Goal: Task Accomplishment & Management: Manage account settings

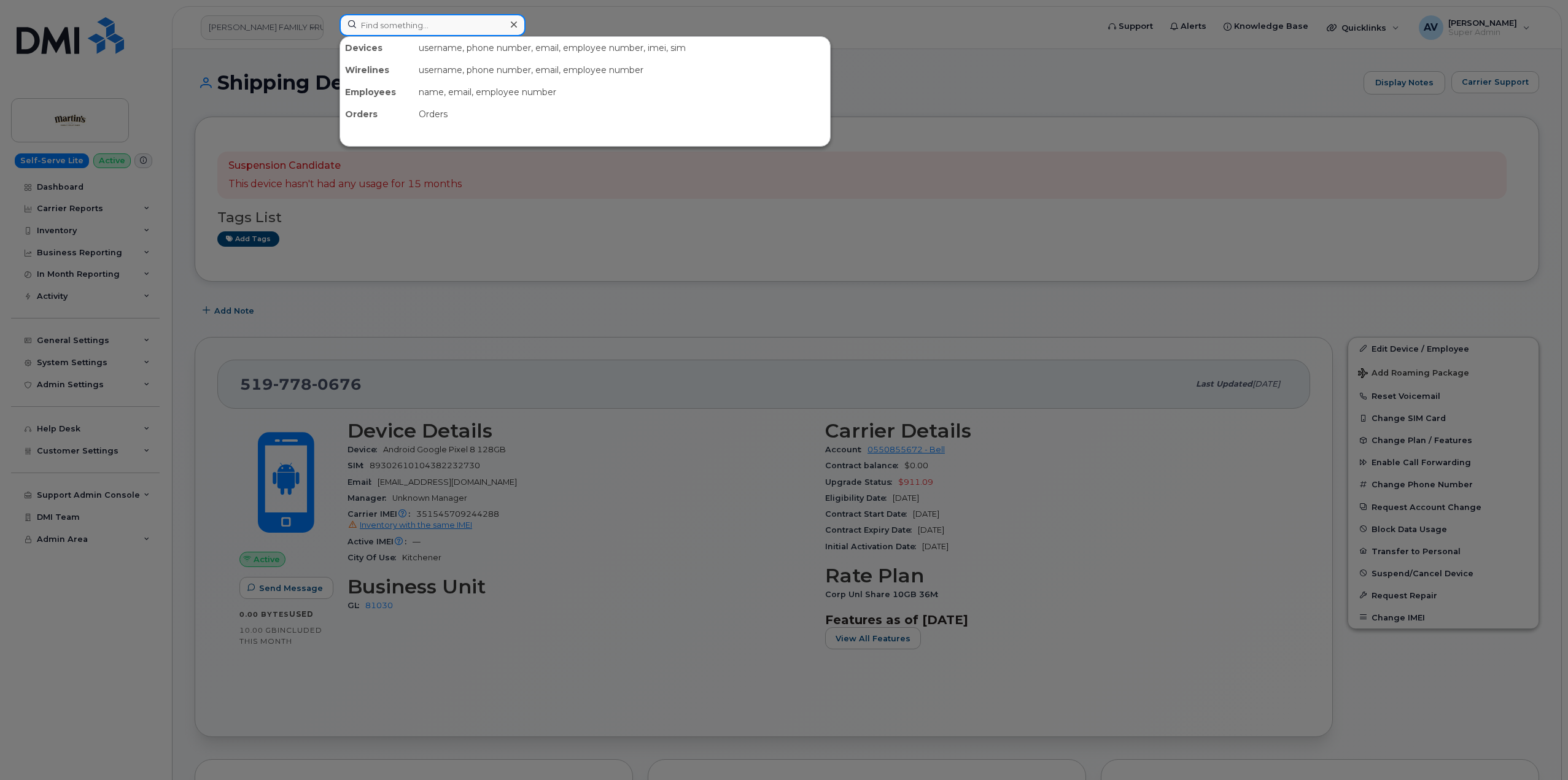
click at [452, 25] on input at bounding box center [432, 25] width 186 height 22
paste input "306.371.2086"
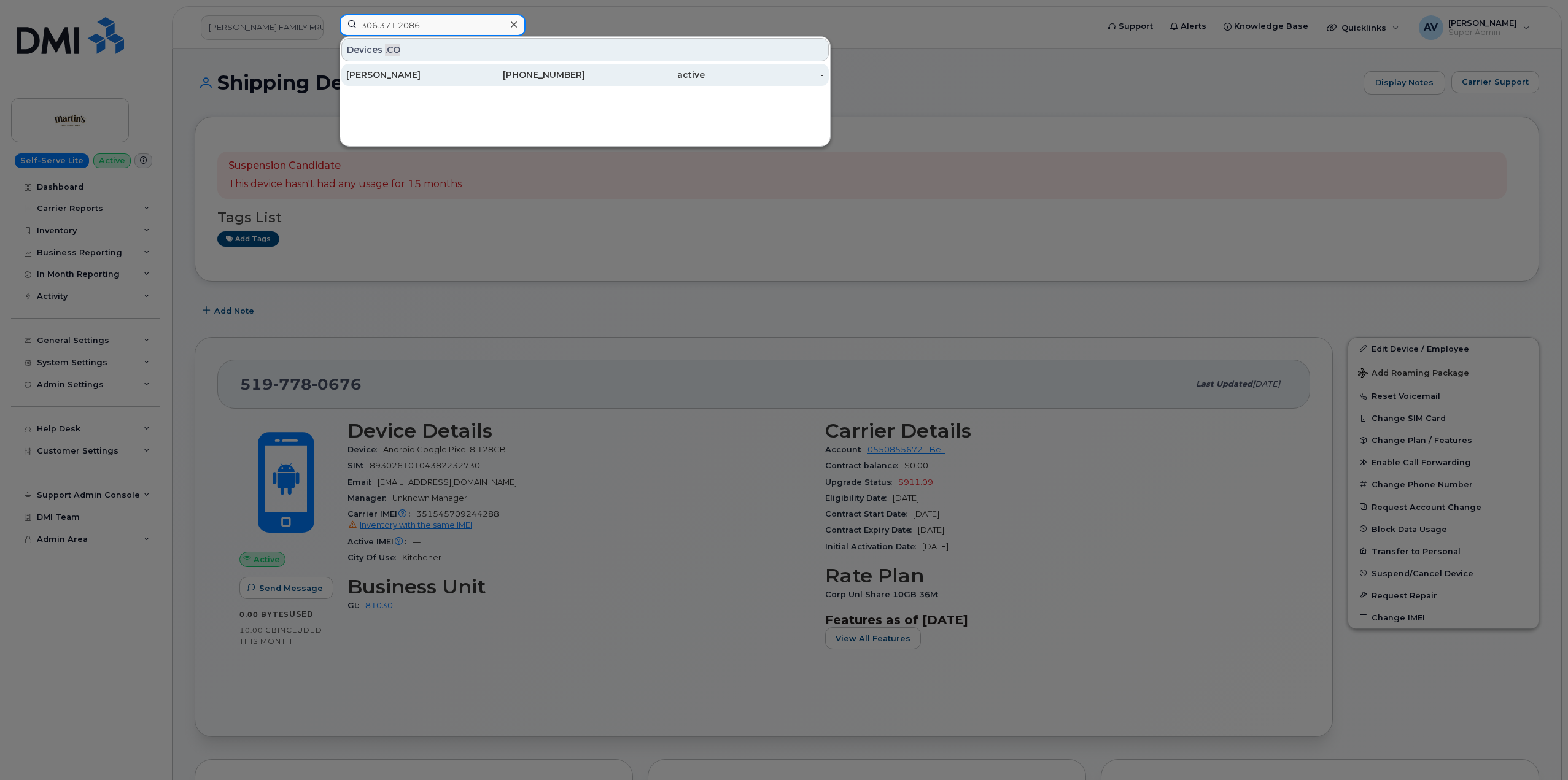
type input "306.371.2086"
click at [454, 76] on div "Carrie Opalko-Windecker" at bounding box center [406, 74] width 120 height 12
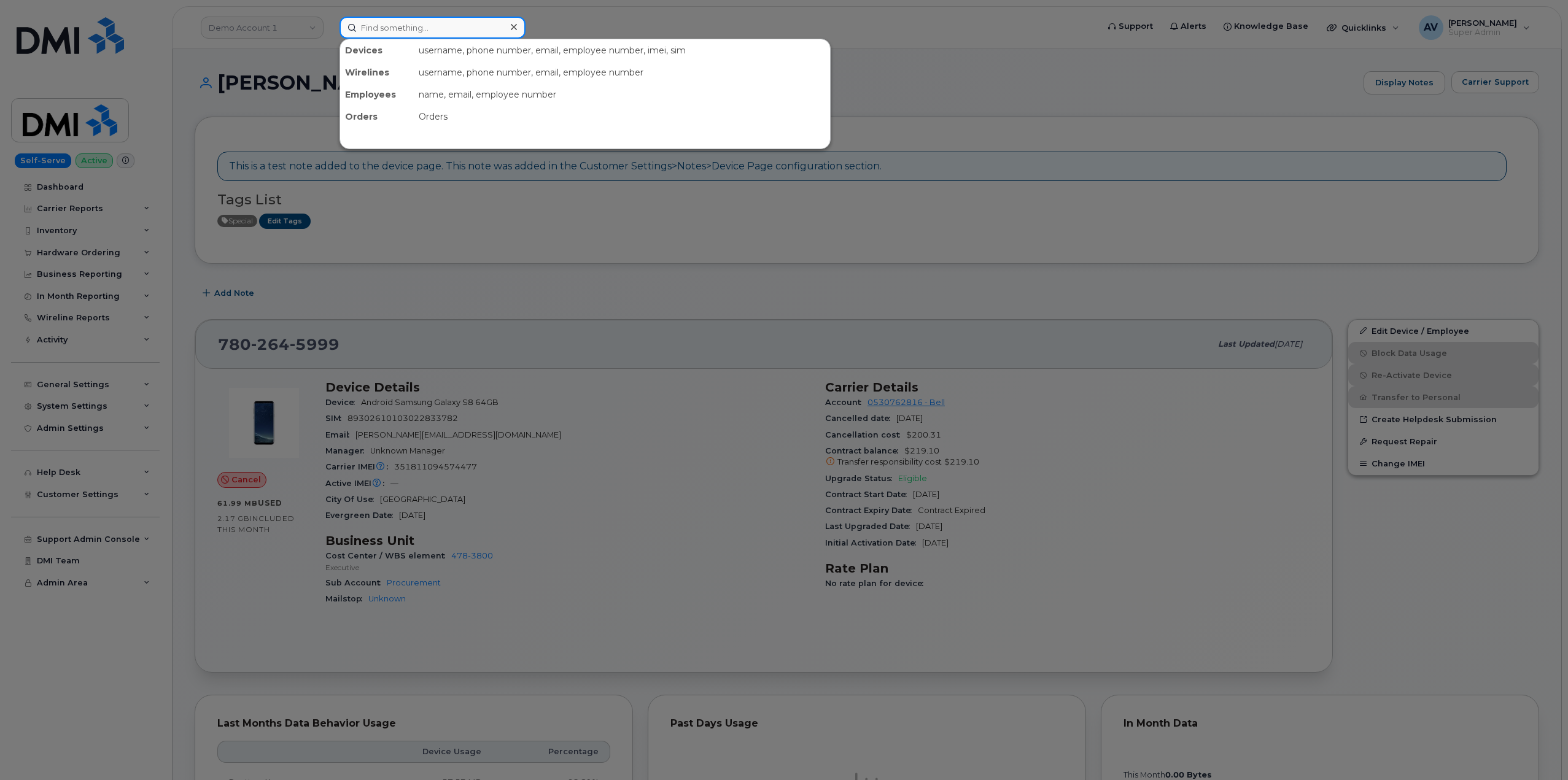
click at [448, 27] on input at bounding box center [432, 28] width 186 height 22
paste input "298198"
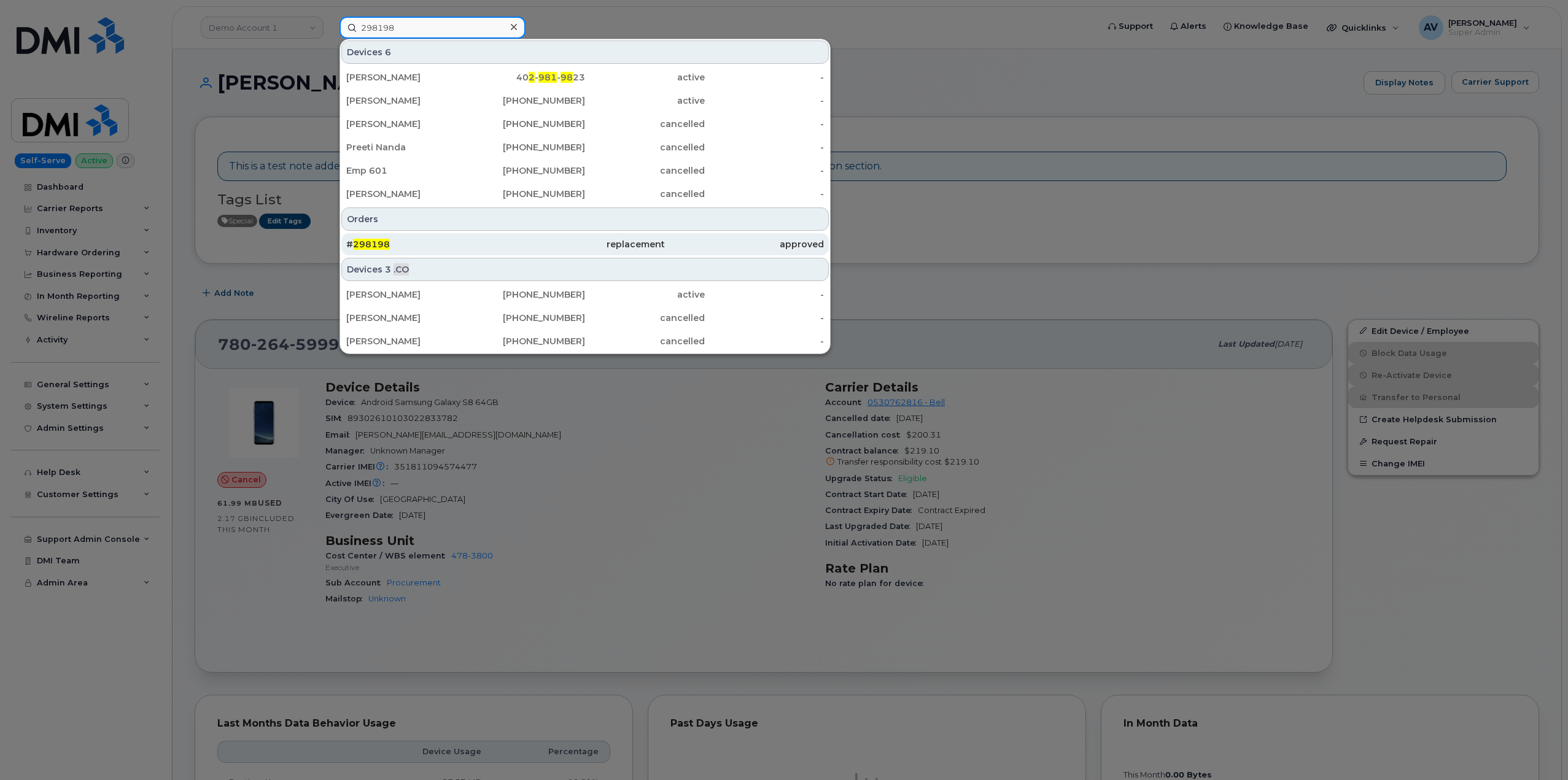
type input "298198"
click at [486, 242] on div "# 298198" at bounding box center [426, 244] width 159 height 12
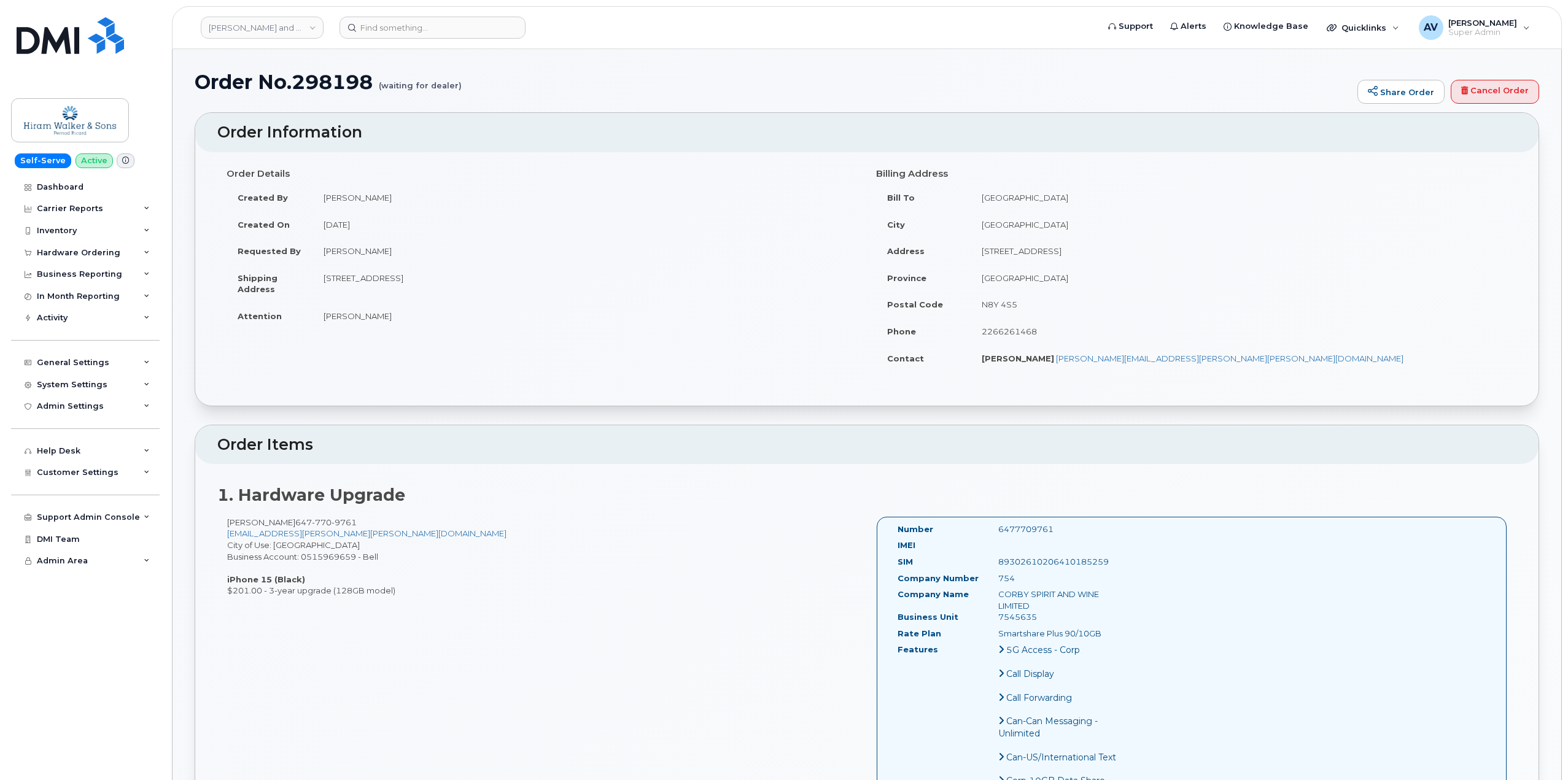
drag, startPoint x: 223, startPoint y: 175, endPoint x: 1183, endPoint y: 519, distance: 1019.8
copy div "Order Details Created By Anoop Subramani Created On August 14, 2025 Requested B…"
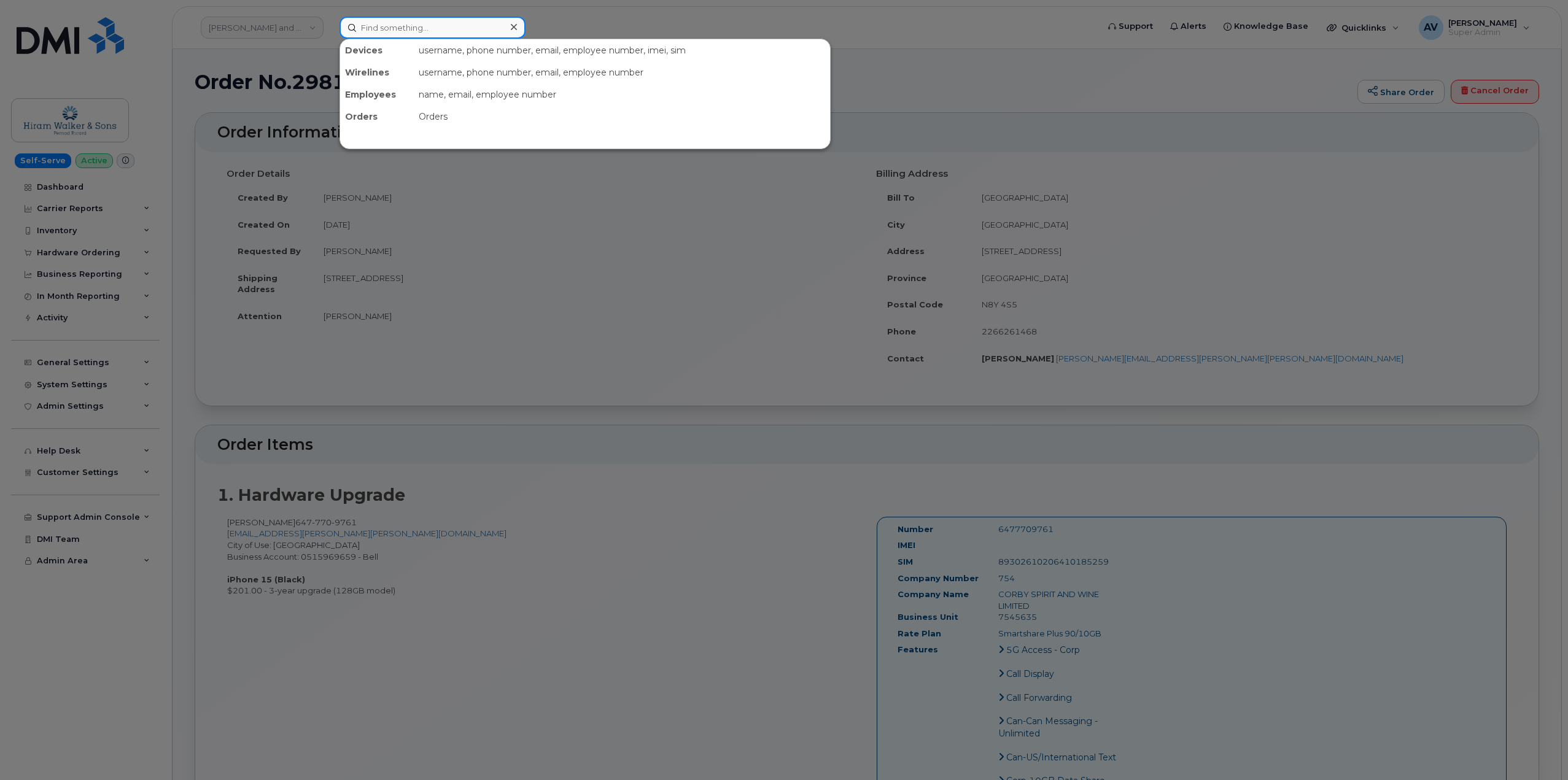
click at [441, 31] on input at bounding box center [432, 28] width 186 height 22
paste input "[PERSON_NAME]"
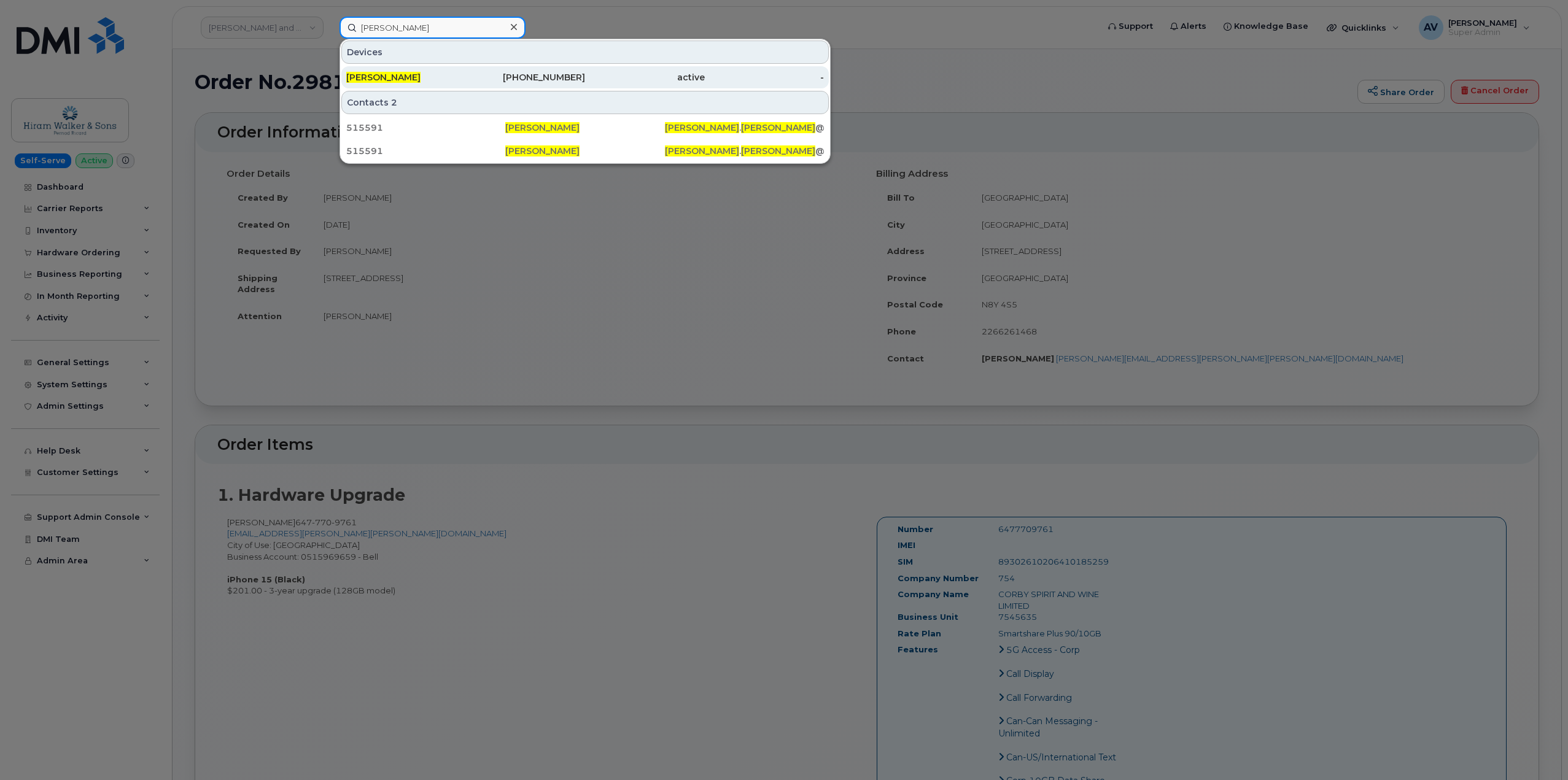
type input "[PERSON_NAME]"
click at [475, 72] on div "425-677-9194" at bounding box center [526, 77] width 120 height 12
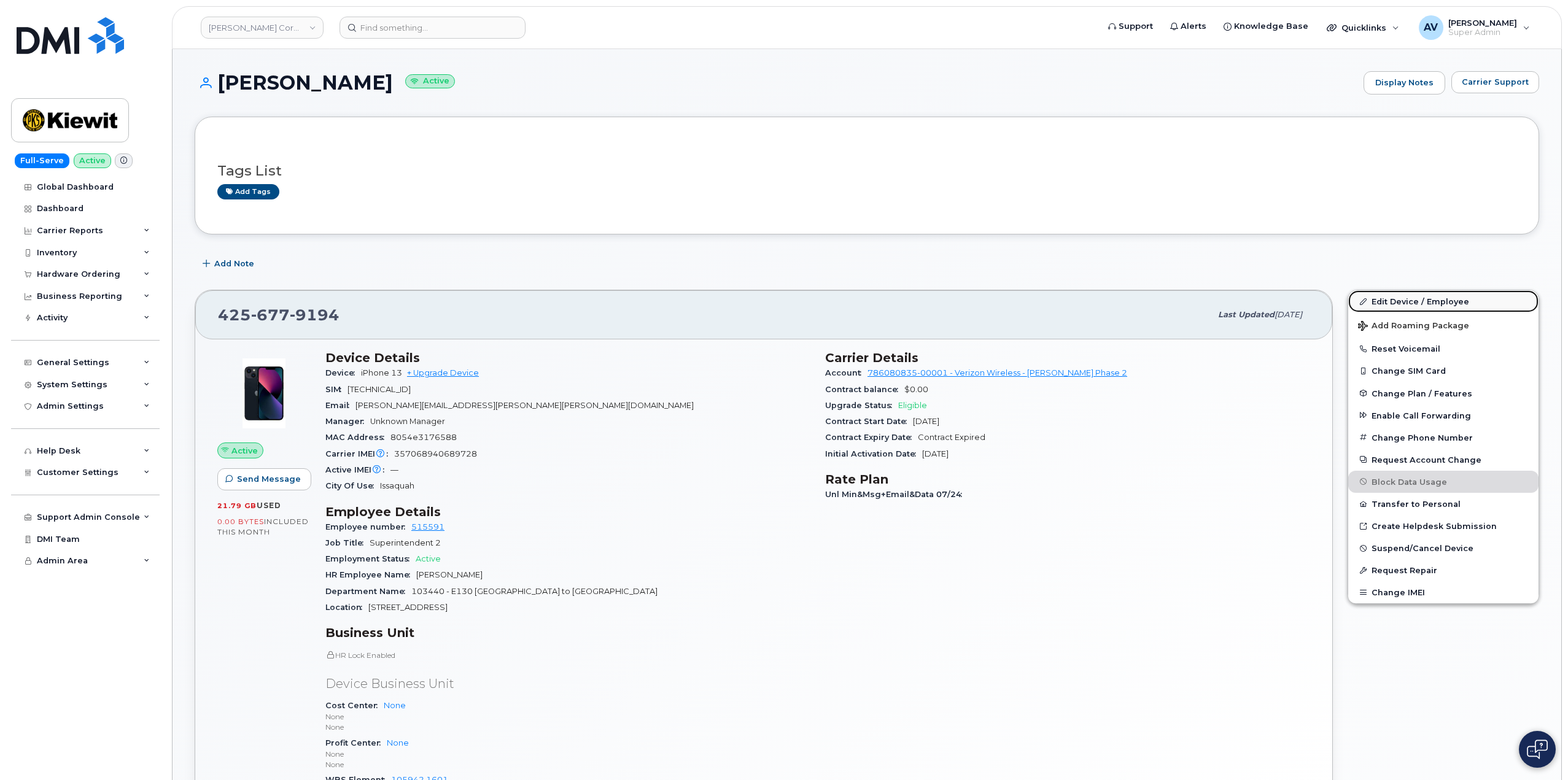
click at [1404, 299] on link "Edit Device / Employee" at bounding box center [1443, 302] width 190 height 22
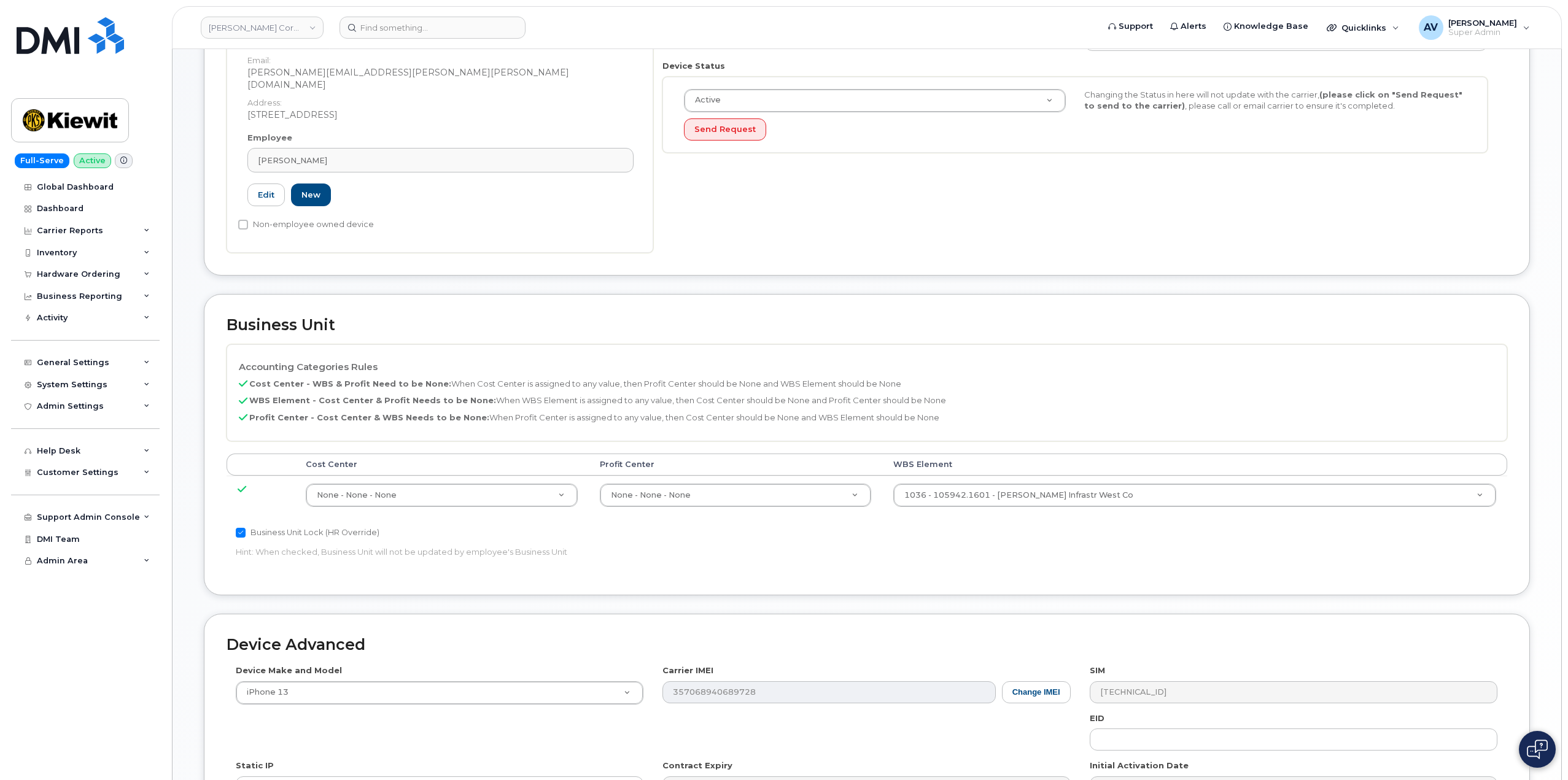
scroll to position [307, 0]
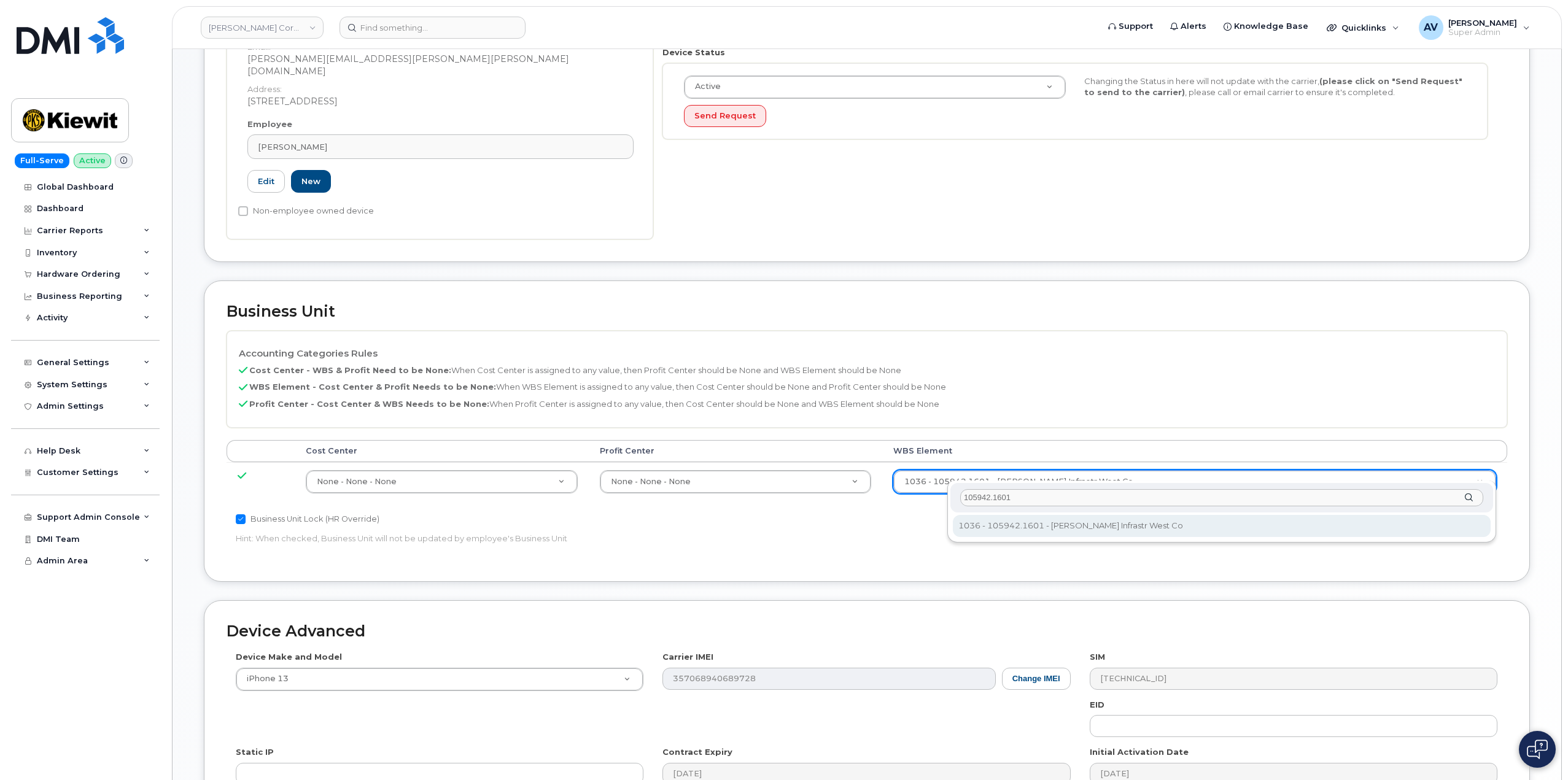
type input "105942.1601"
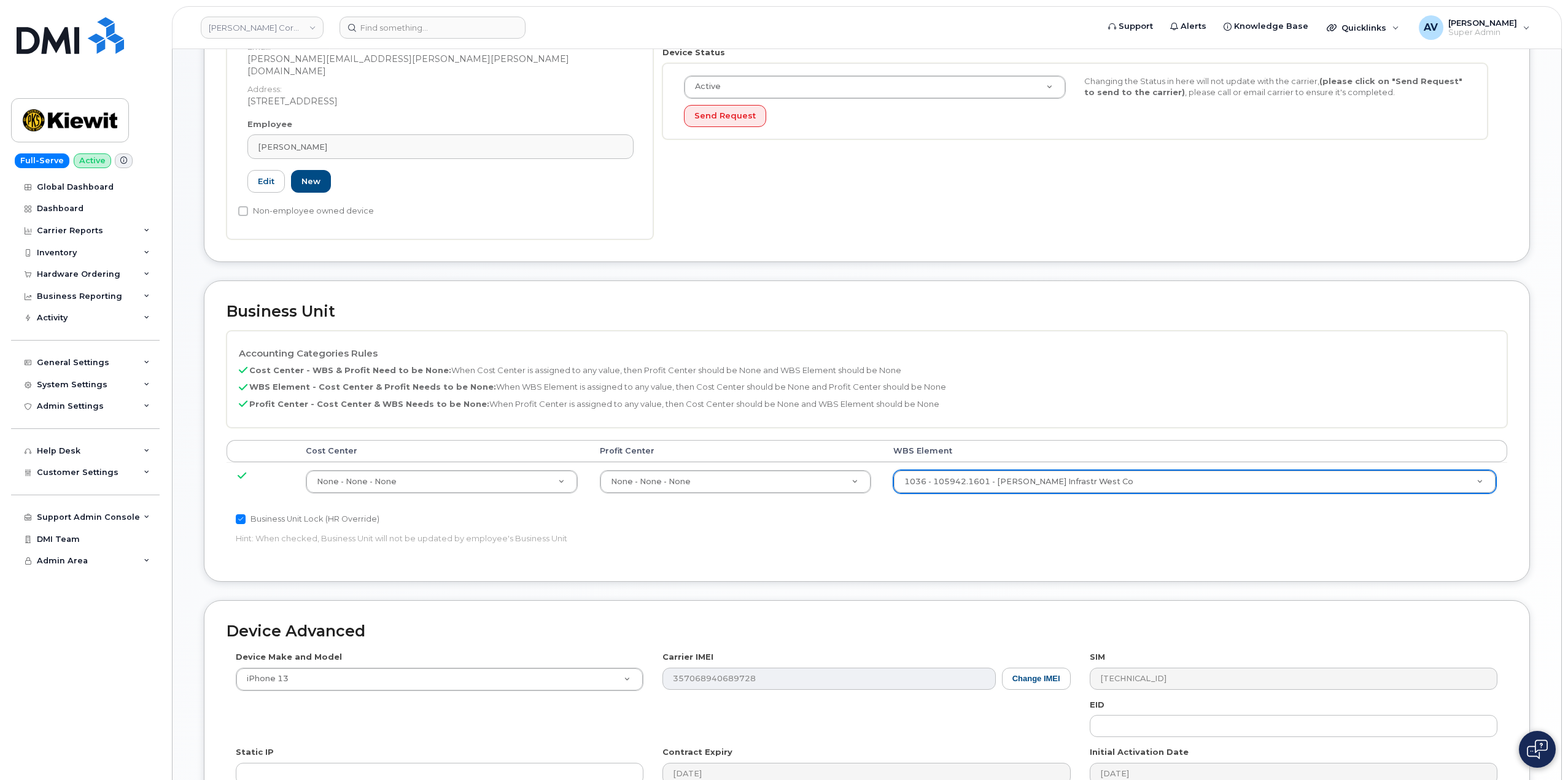
scroll to position [481, 0]
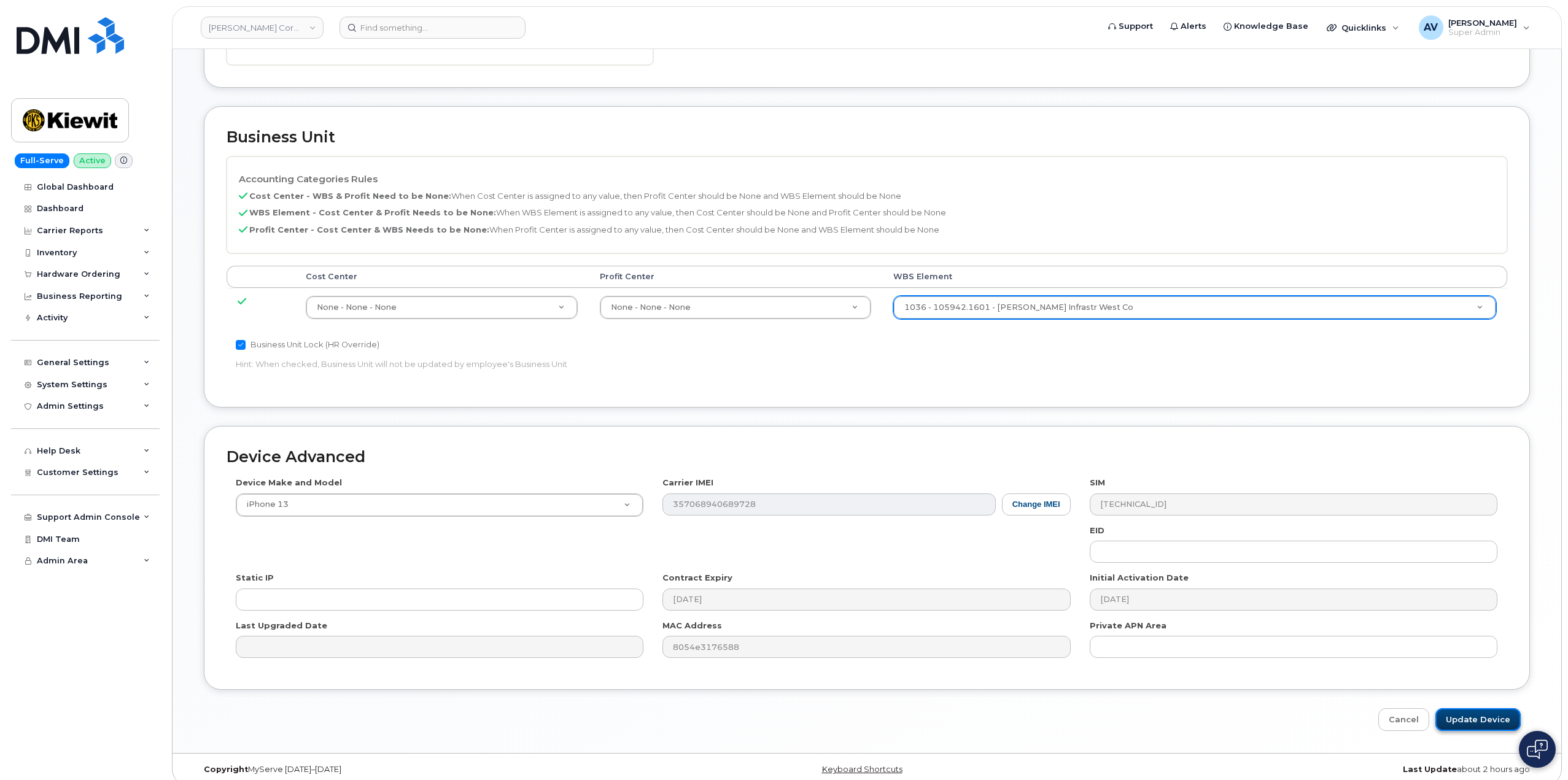
click at [1474, 708] on input "Update Device" at bounding box center [1478, 719] width 85 height 22
type input "Saving..."
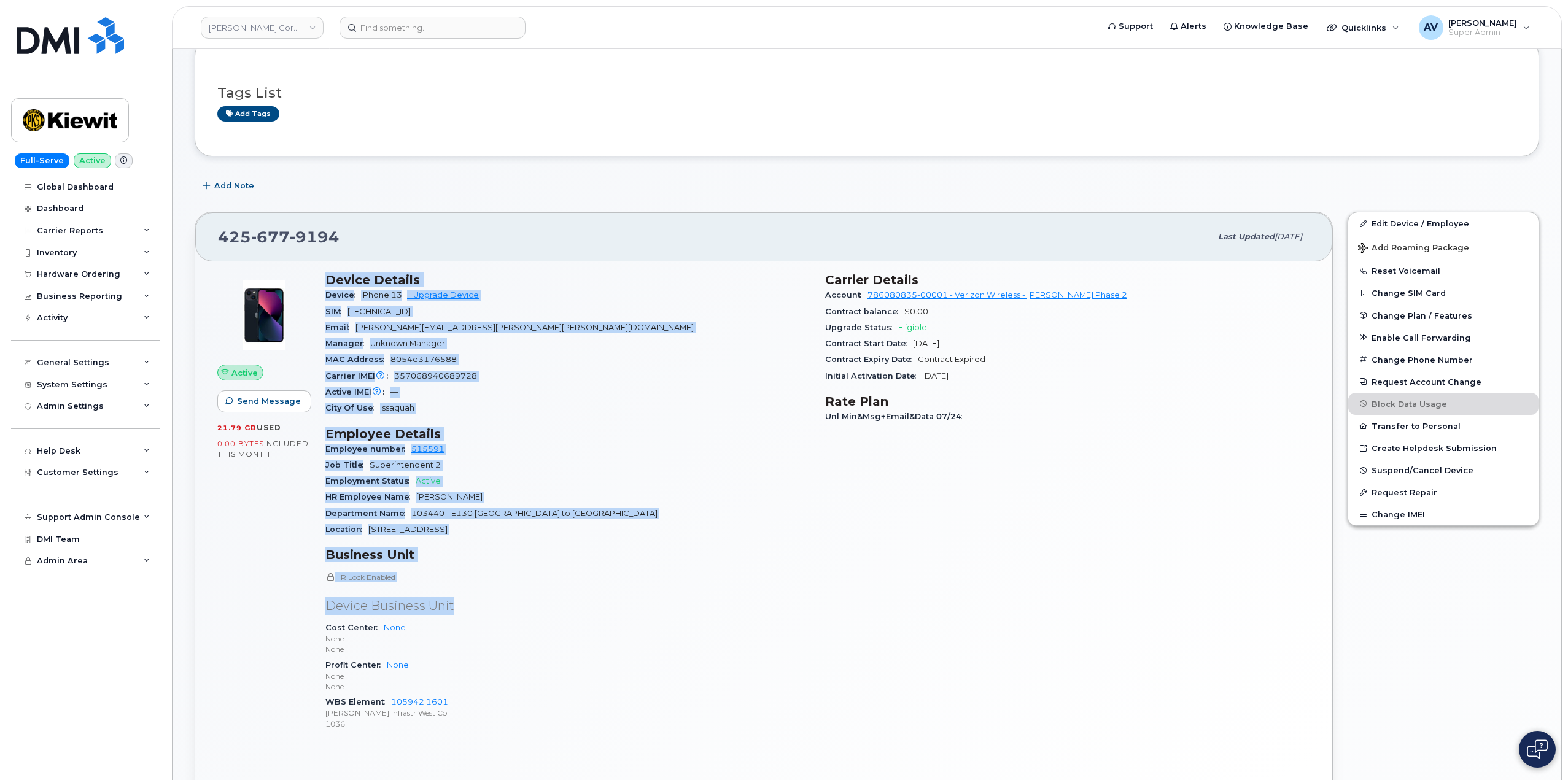
scroll to position [184, 0]
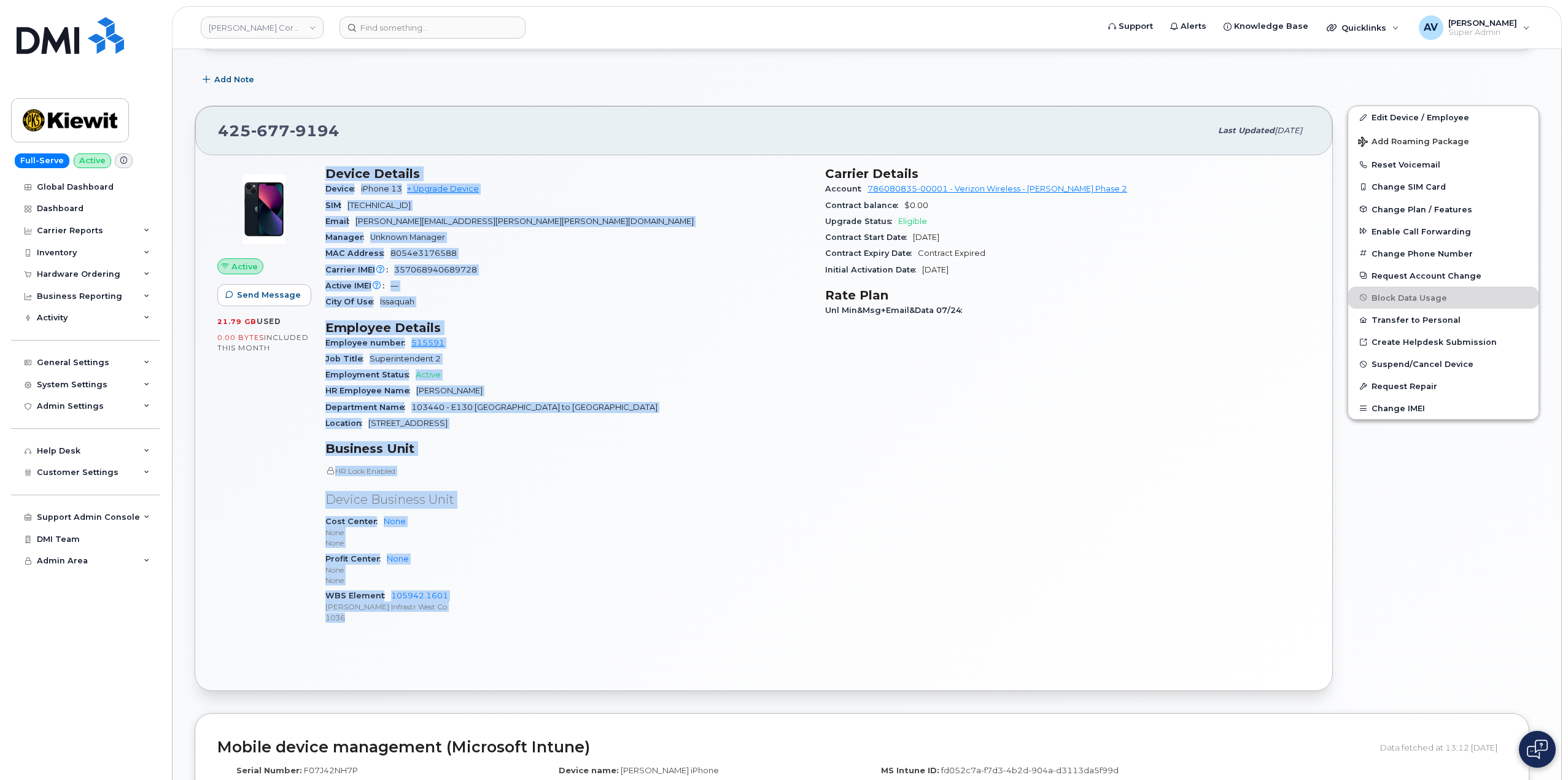
drag, startPoint x: 328, startPoint y: 356, endPoint x: 461, endPoint y: 616, distance: 292.0
click at [461, 616] on div "Device Details Device iPhone 13 + Upgrade Device SIM [TECHNICAL_ID] Email [PERS…" at bounding box center [567, 400] width 500 height 483
copy div "Device Details Device iPhone 13 + Upgrade Device SIM [TECHNICAL_ID] Email [PERS…"
